Goal: Answer question/provide support

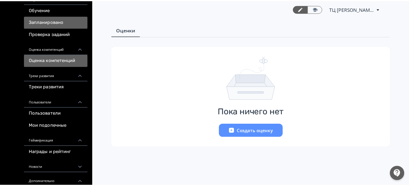
scroll to position [117, 0]
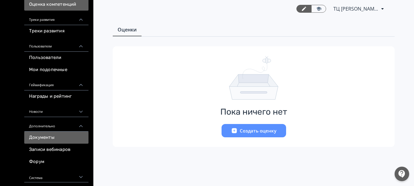
click at [47, 134] on link "Документы" at bounding box center [56, 138] width 64 height 12
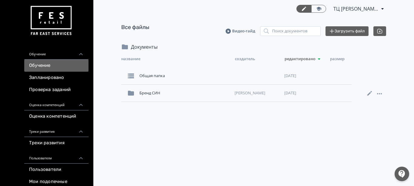
click at [42, 67] on link "Обучение" at bounding box center [56, 66] width 64 height 12
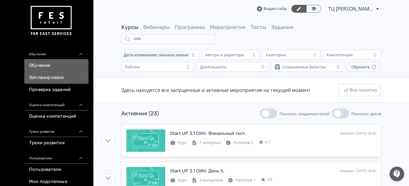
click at [65, 78] on link "Запланировано" at bounding box center [56, 78] width 64 height 12
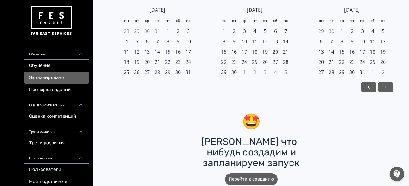
scroll to position [80, 0]
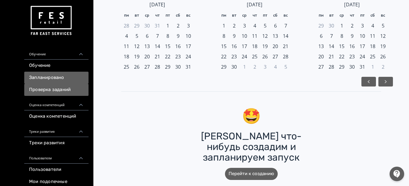
click at [60, 87] on link "Проверка заданий" at bounding box center [56, 90] width 64 height 12
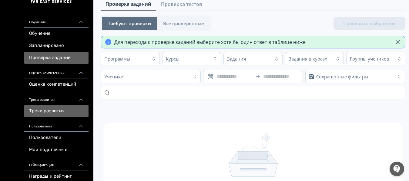
scroll to position [40, 0]
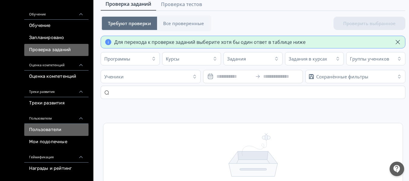
click at [59, 134] on link "Пользователи" at bounding box center [56, 130] width 64 height 12
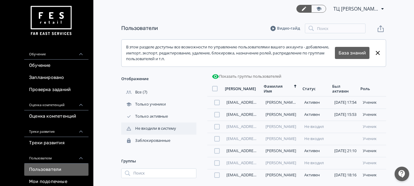
click at [157, 132] on div "Не входили в систему" at bounding box center [158, 129] width 75 height 12
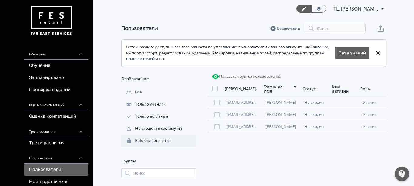
click at [149, 139] on div "Заблокированные" at bounding box center [146, 140] width 50 height 5
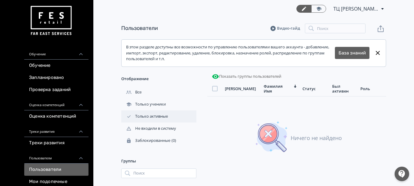
click at [154, 117] on div "Только активные" at bounding box center [145, 116] width 48 height 5
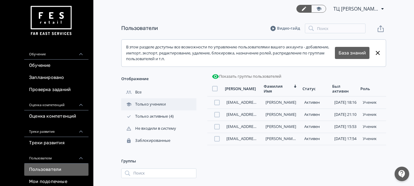
click at [162, 107] on div "Только ученики" at bounding box center [144, 104] width 46 height 5
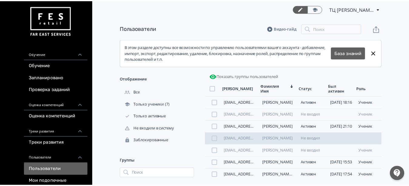
scroll to position [2, 0]
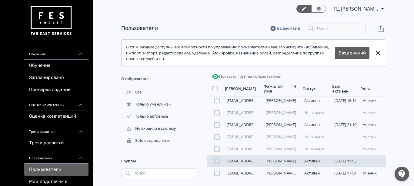
click at [280, 162] on link "[PERSON_NAME]" at bounding box center [281, 161] width 31 height 5
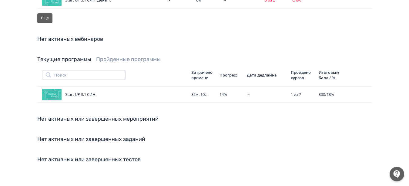
scroll to position [341, 0]
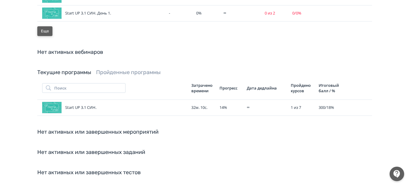
click at [44, 35] on button "Еще" at bounding box center [44, 31] width 15 height 10
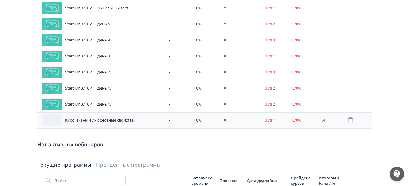
scroll to position [142, 0]
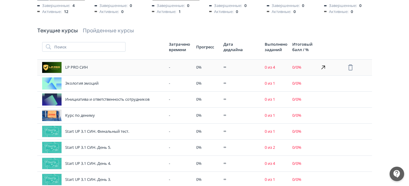
click at [322, 68] on icon at bounding box center [323, 67] width 7 height 7
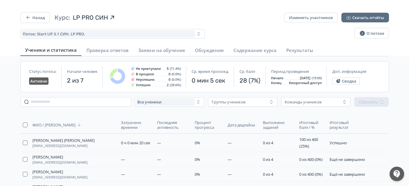
scroll to position [107, 0]
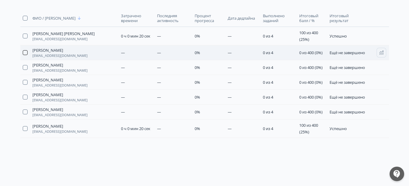
click at [27, 52] on button "button" at bounding box center [25, 52] width 5 height 5
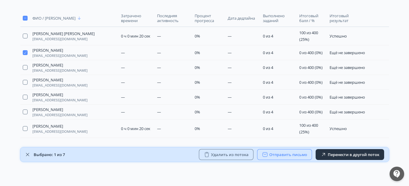
click at [293, 155] on button "Отправить письмо" at bounding box center [284, 154] width 55 height 11
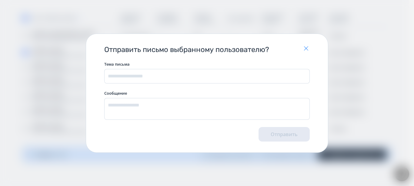
click at [306, 50] on icon "button" at bounding box center [306, 48] width 7 height 7
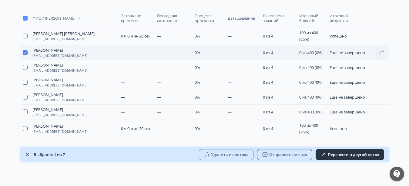
click at [27, 52] on button "button" at bounding box center [25, 52] width 5 height 5
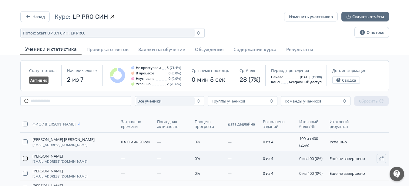
scroll to position [0, 0]
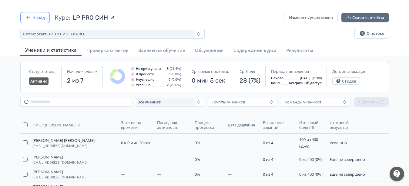
click at [27, 19] on icon "button" at bounding box center [28, 18] width 6 height 6
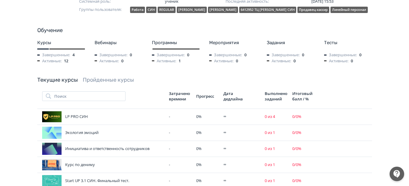
scroll to position [124, 0]
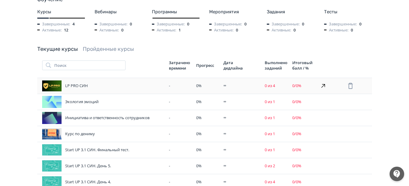
click at [163, 89] on div "LP PRO СИН" at bounding box center [103, 86] width 122 height 12
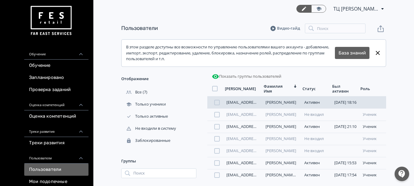
click at [281, 106] on div "[EMAIL_ADDRESS][DOMAIN_NAME] [PERSON_NAME] [DATE] 18:16 ученик" at bounding box center [296, 103] width 179 height 12
click at [295, 105] on link "[PERSON_NAME]" at bounding box center [281, 102] width 31 height 5
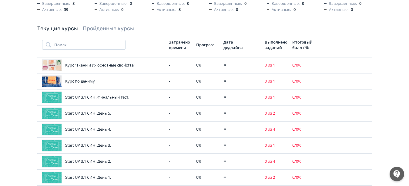
scroll to position [126, 0]
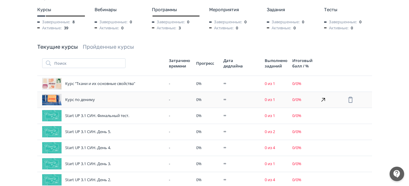
click at [172, 102] on div "-" at bounding box center [180, 100] width 22 height 6
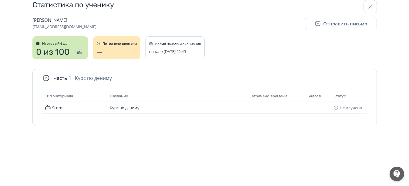
scroll to position [12, 0]
click at [330, 26] on button "Отправить письмо" at bounding box center [341, 23] width 72 height 13
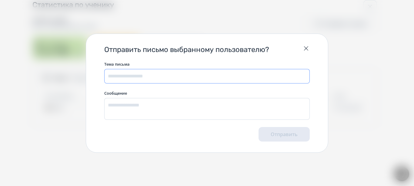
click at [142, 73] on input "text" at bounding box center [207, 76] width 206 height 15
type input "*"
type input "**********"
click at [229, 104] on textarea at bounding box center [207, 109] width 206 height 22
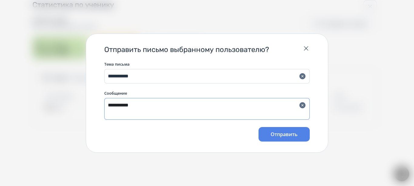
type textarea "**********"
click at [279, 133] on button "Отправить" at bounding box center [284, 134] width 51 height 15
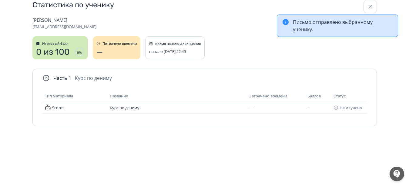
scroll to position [0, 0]
